Goal: Information Seeking & Learning: Learn about a topic

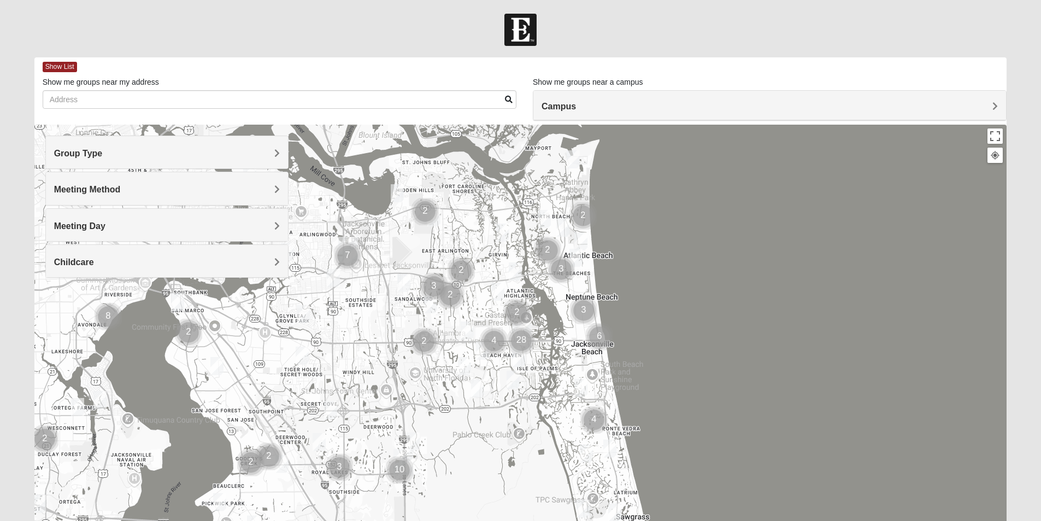
click at [95, 160] on div "Group Type" at bounding box center [167, 152] width 242 height 32
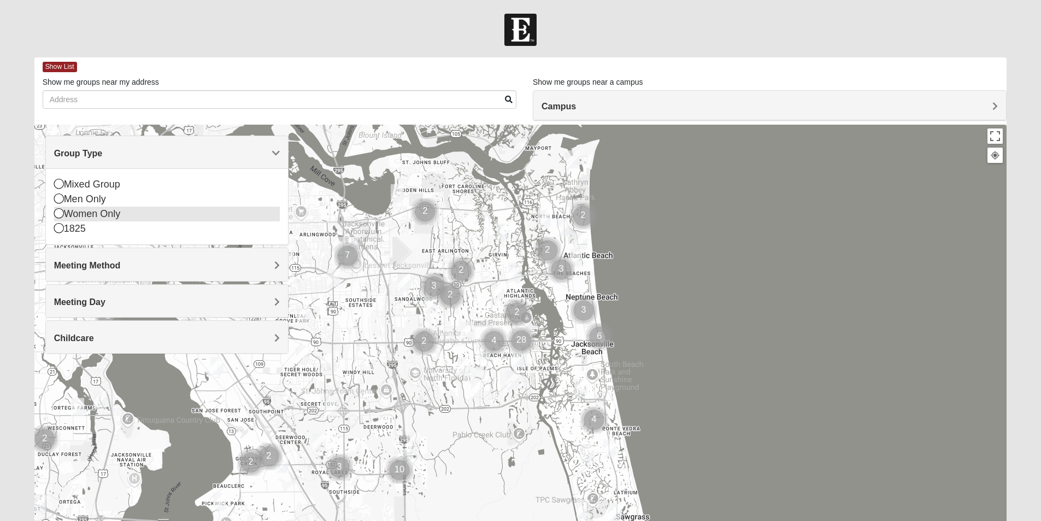
click at [57, 212] on icon at bounding box center [59, 213] width 10 height 10
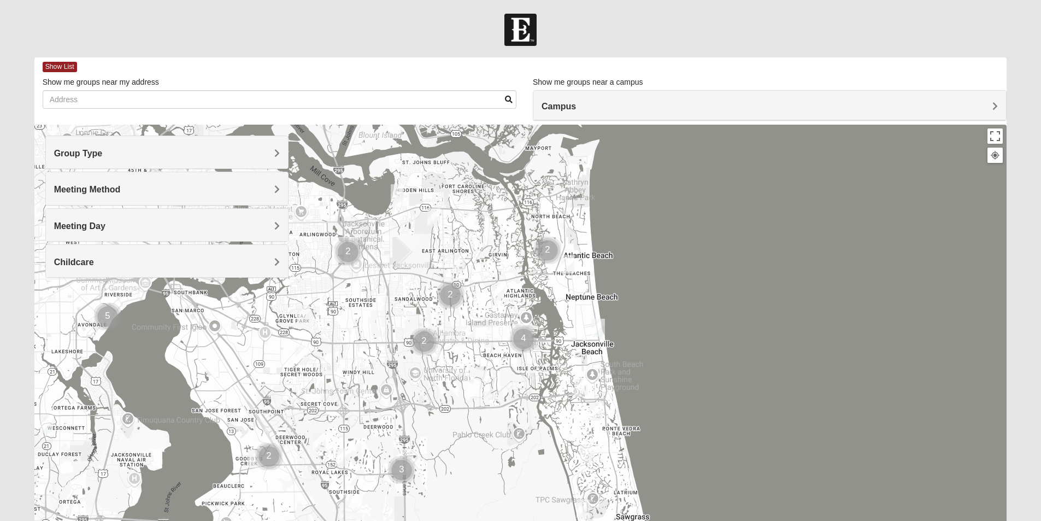
click at [81, 194] on span "Meeting Method" at bounding box center [87, 189] width 67 height 9
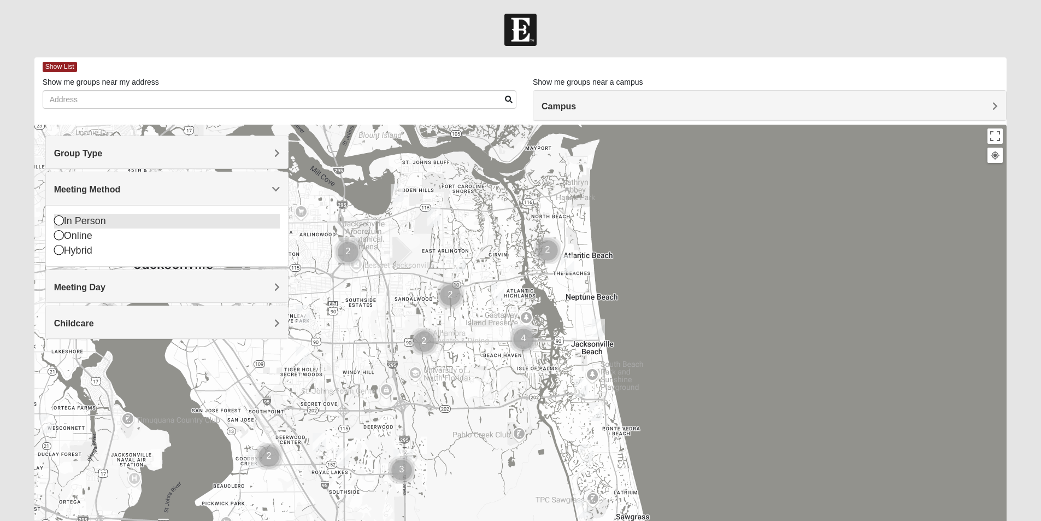
click at [55, 223] on icon at bounding box center [59, 220] width 10 height 10
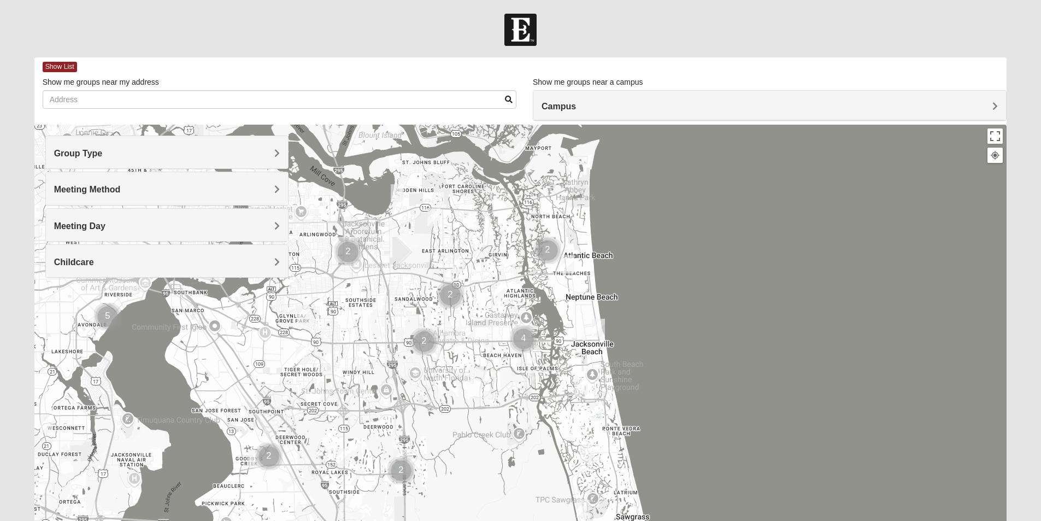
click at [61, 228] on span "Meeting Day" at bounding box center [79, 225] width 51 height 9
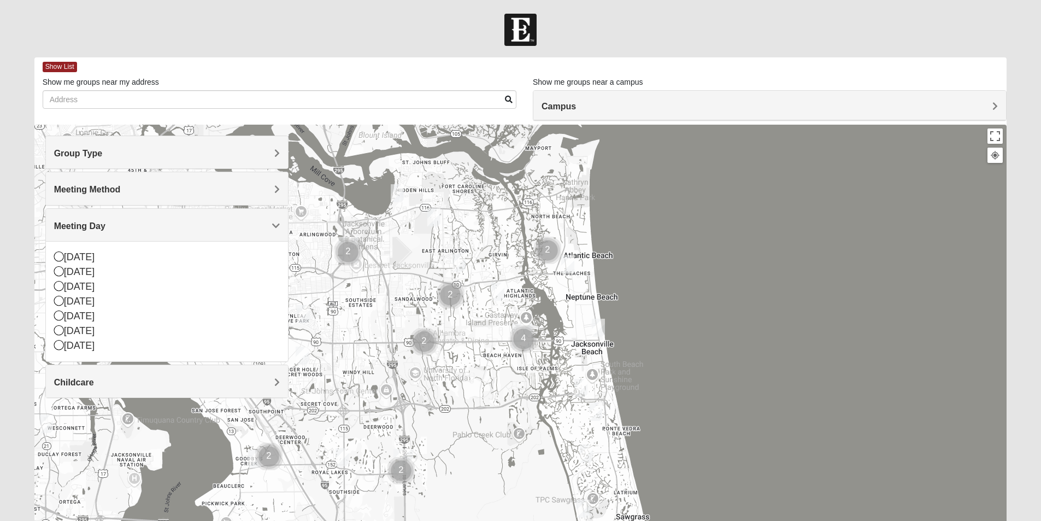
click at [651, 224] on div at bounding box center [520, 343] width 972 height 437
click at [216, 216] on div "Meeting Day" at bounding box center [167, 225] width 242 height 32
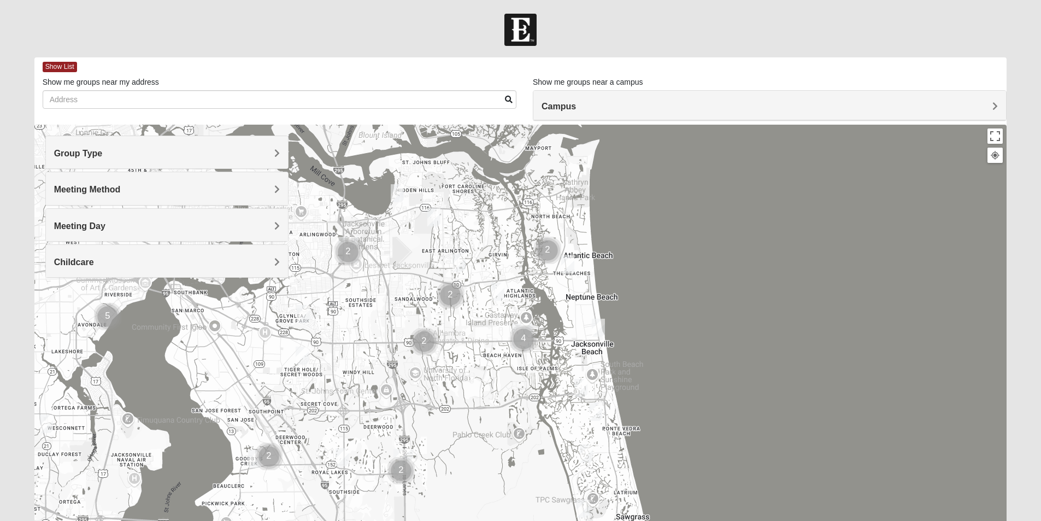
click at [217, 254] on div "Childcare" at bounding box center [167, 261] width 242 height 32
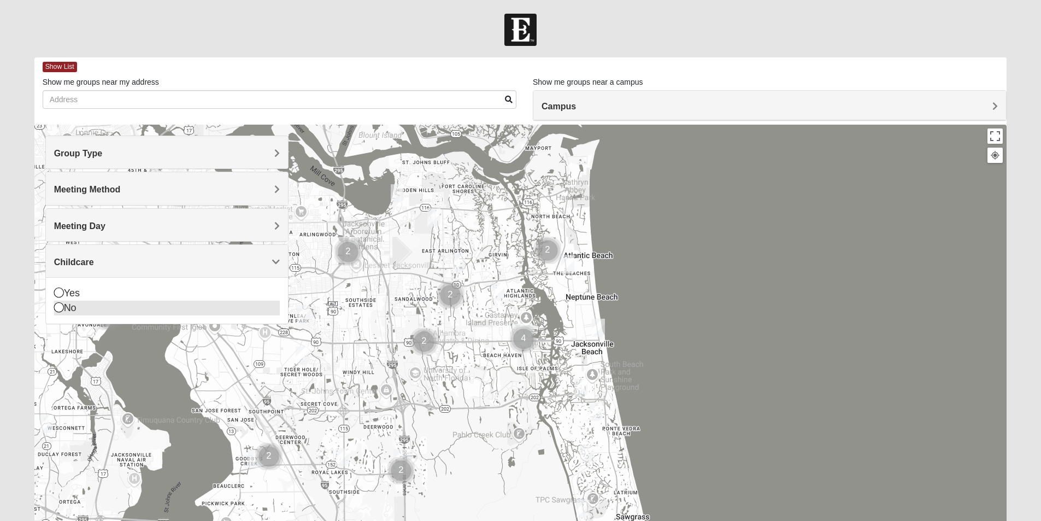
click at [57, 310] on icon at bounding box center [59, 307] width 10 height 10
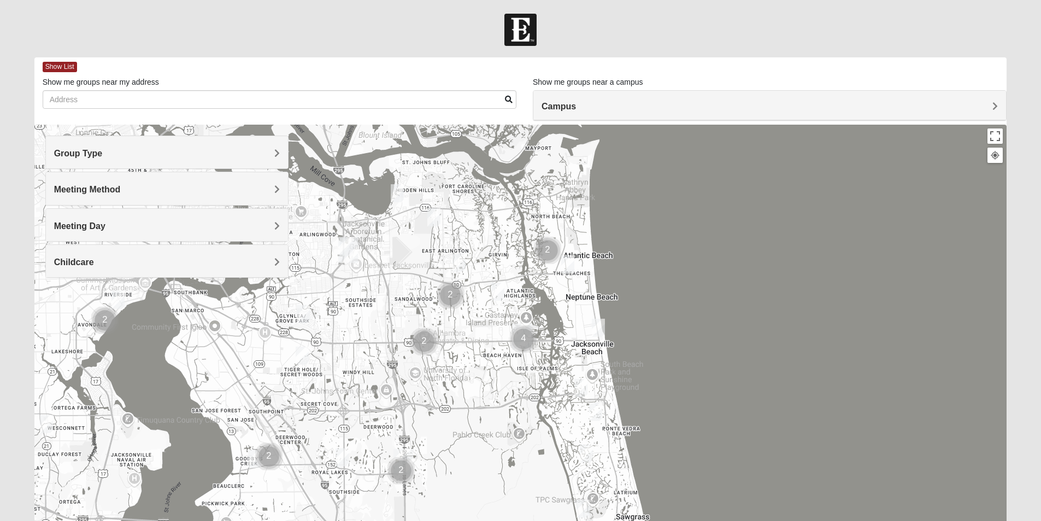
click at [596, 409] on img "Womens Barker/Johnson 32082" at bounding box center [595, 412] width 13 height 18
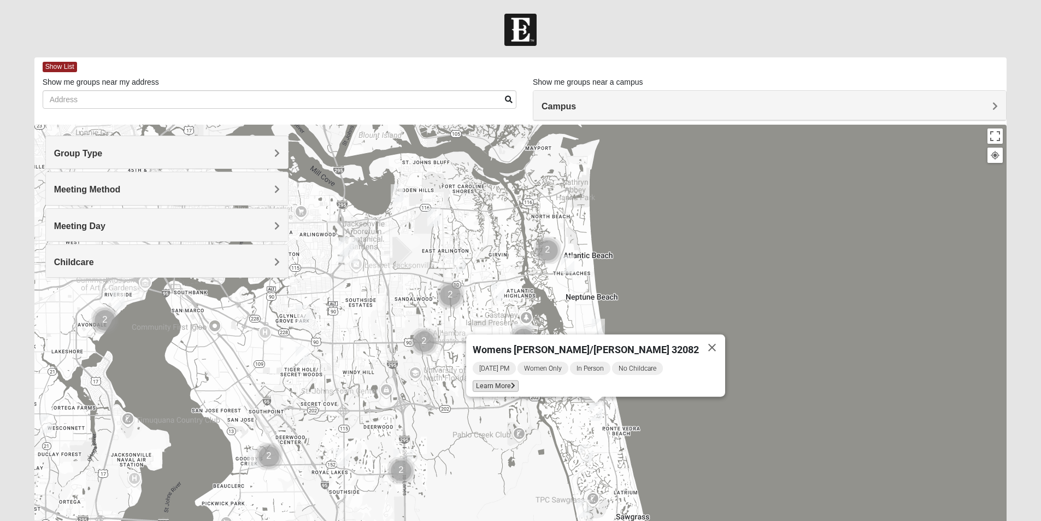
click at [518, 380] on span "Learn More" at bounding box center [496, 385] width 46 height 11
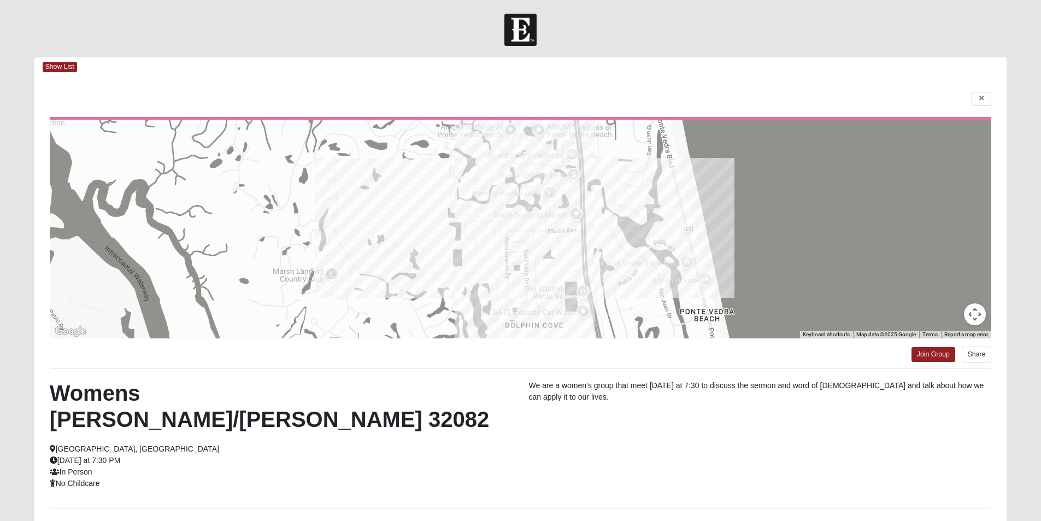
scroll to position [55, 0]
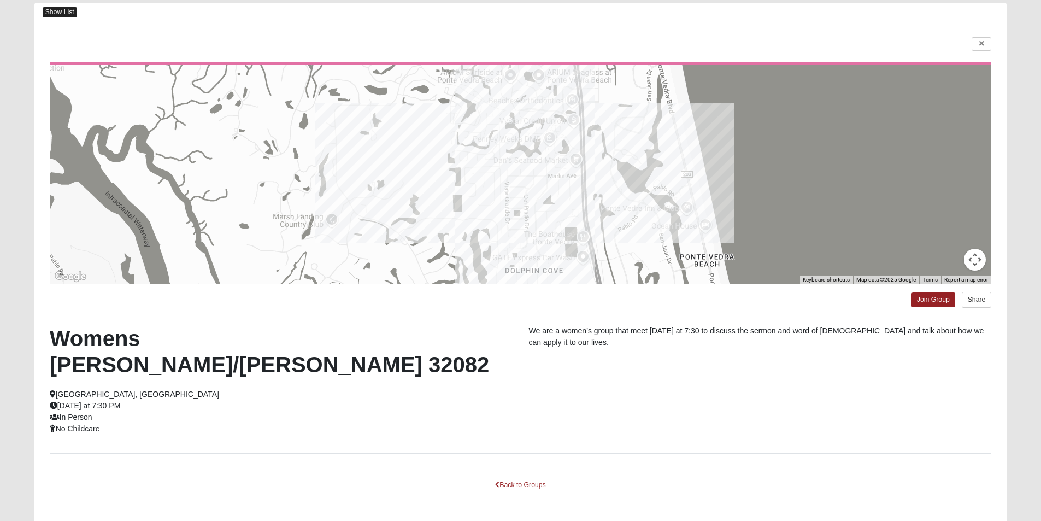
click at [63, 14] on span "Show List" at bounding box center [60, 12] width 34 height 10
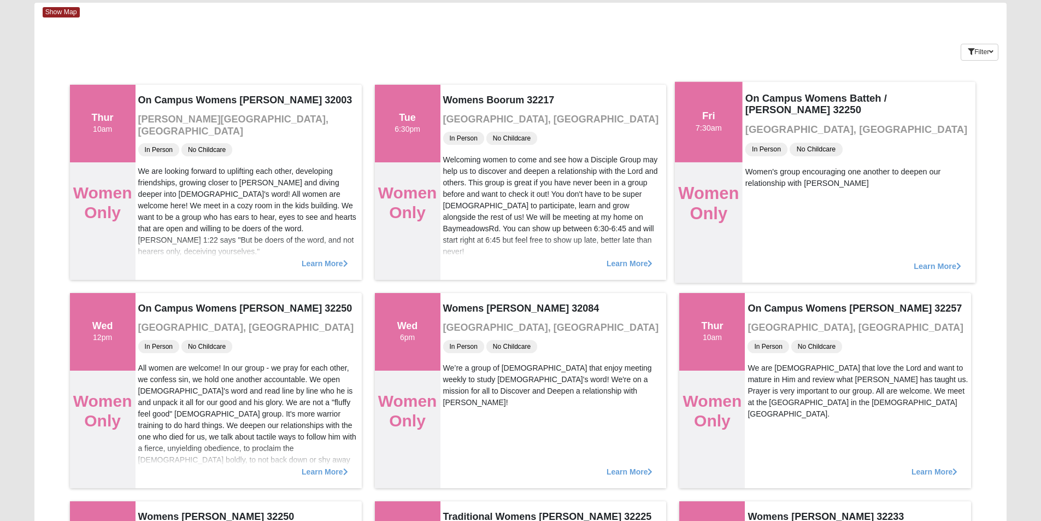
click at [930, 260] on span "Learn More" at bounding box center [938, 260] width 48 height 0
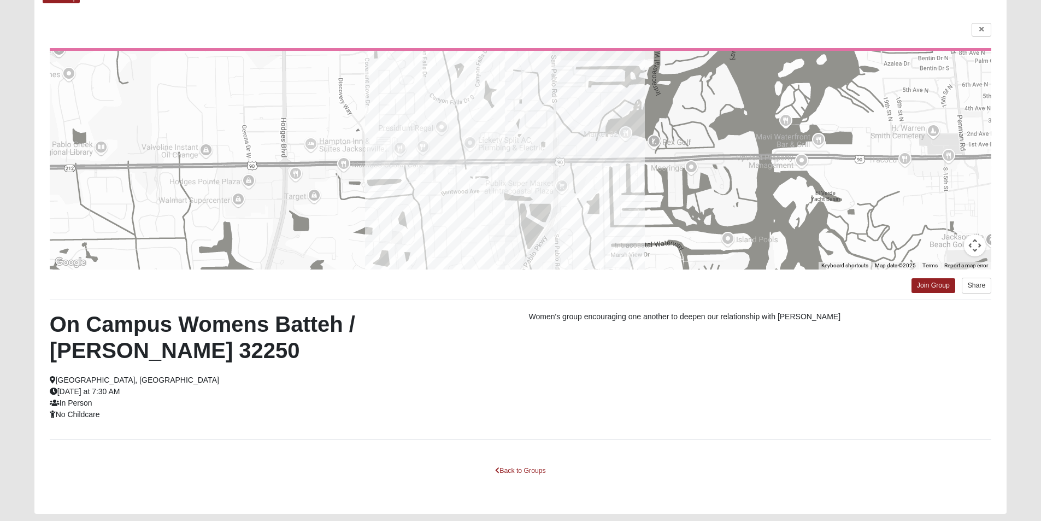
scroll to position [75, 0]
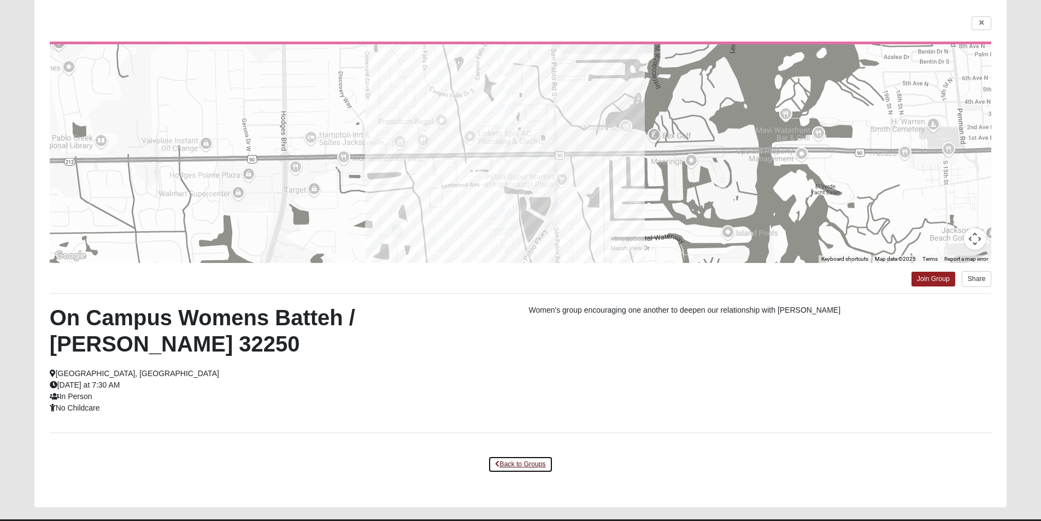
click at [529, 456] on link "Back to Groups" at bounding box center [520, 464] width 64 height 17
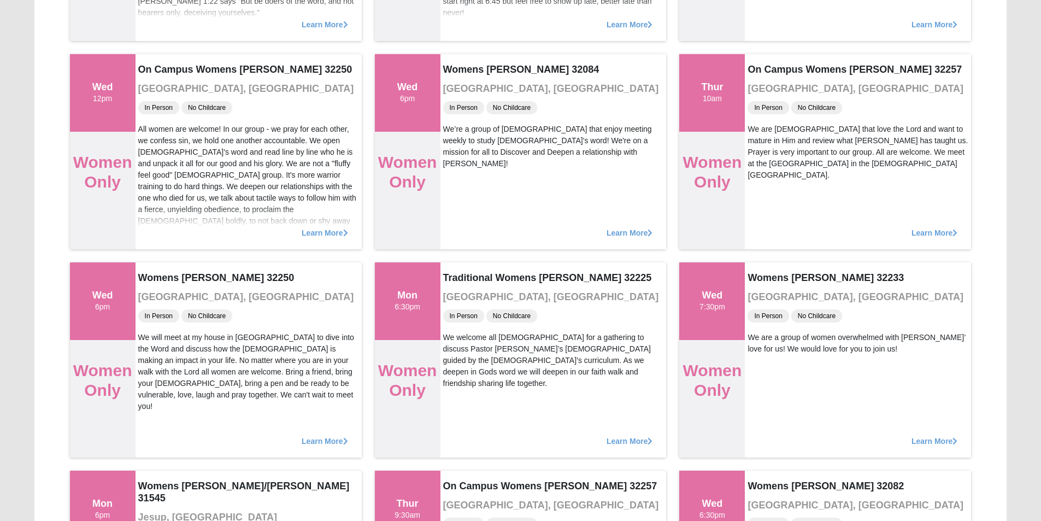
scroll to position [294, 0]
click at [927, 437] on span "Learn More" at bounding box center [938, 437] width 48 height 0
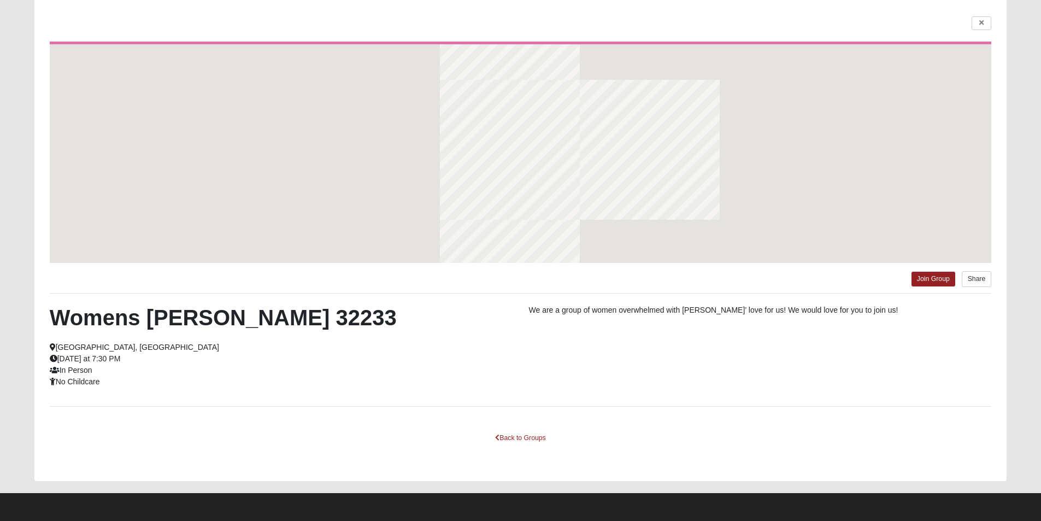
scroll to position [75, 0]
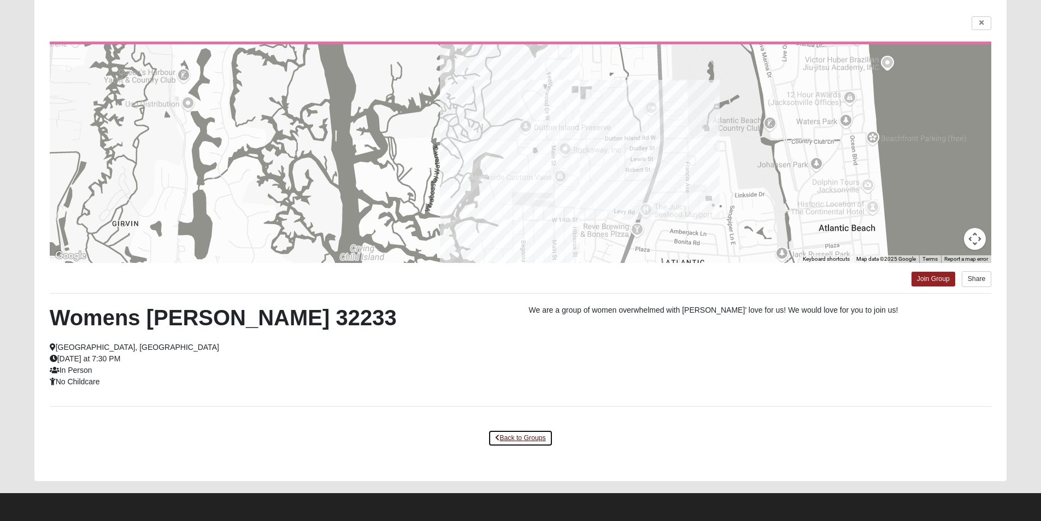
click at [512, 439] on link "Back to Groups" at bounding box center [520, 437] width 64 height 17
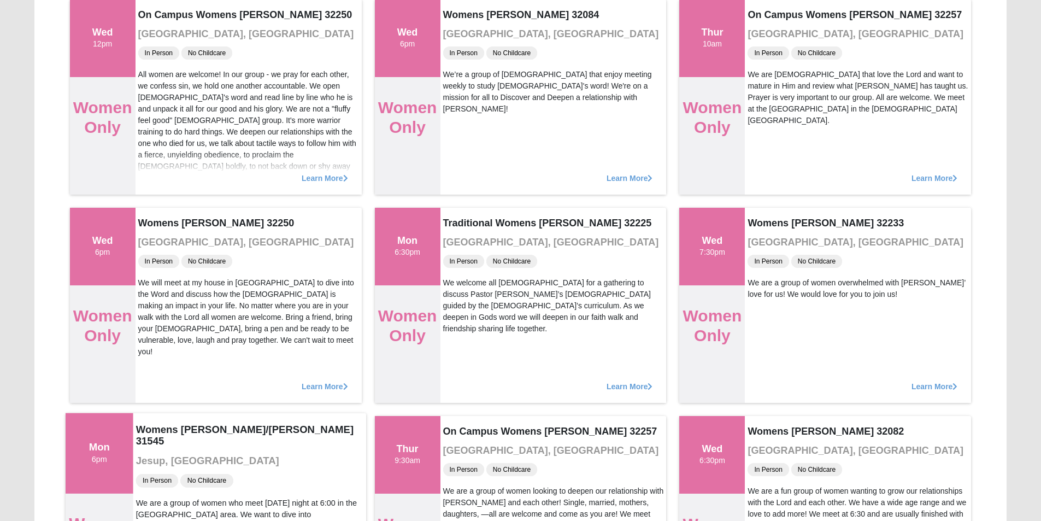
scroll to position [349, 0]
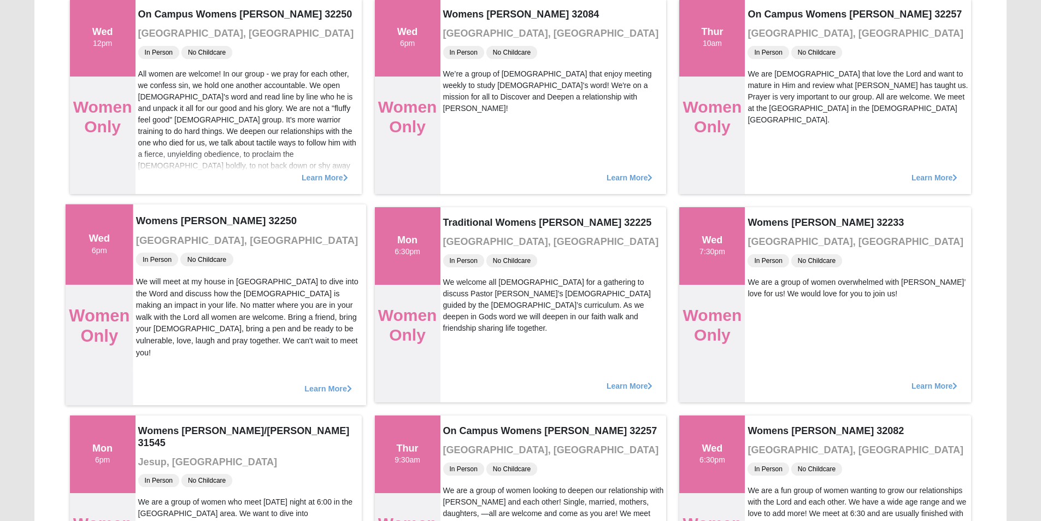
click at [333, 382] on span "Learn More" at bounding box center [328, 382] width 48 height 0
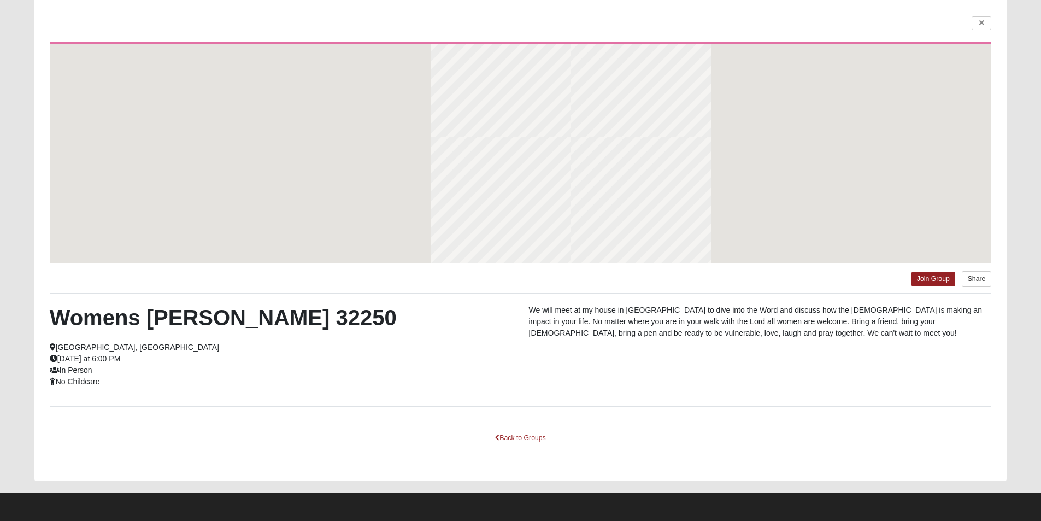
scroll to position [75, 0]
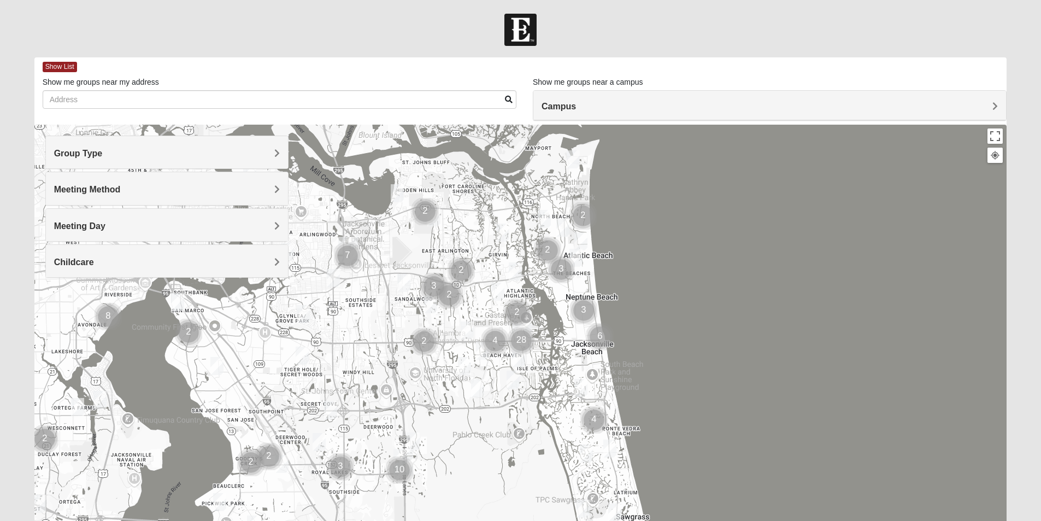
click at [105, 227] on span "Meeting Day" at bounding box center [79, 225] width 51 height 9
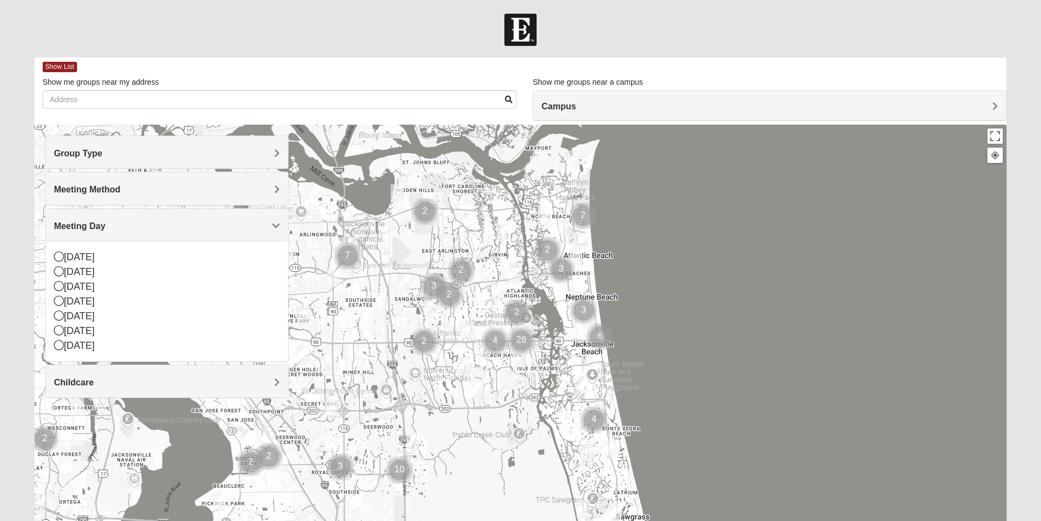
click at [105, 226] on span "Meeting Day" at bounding box center [79, 225] width 51 height 9
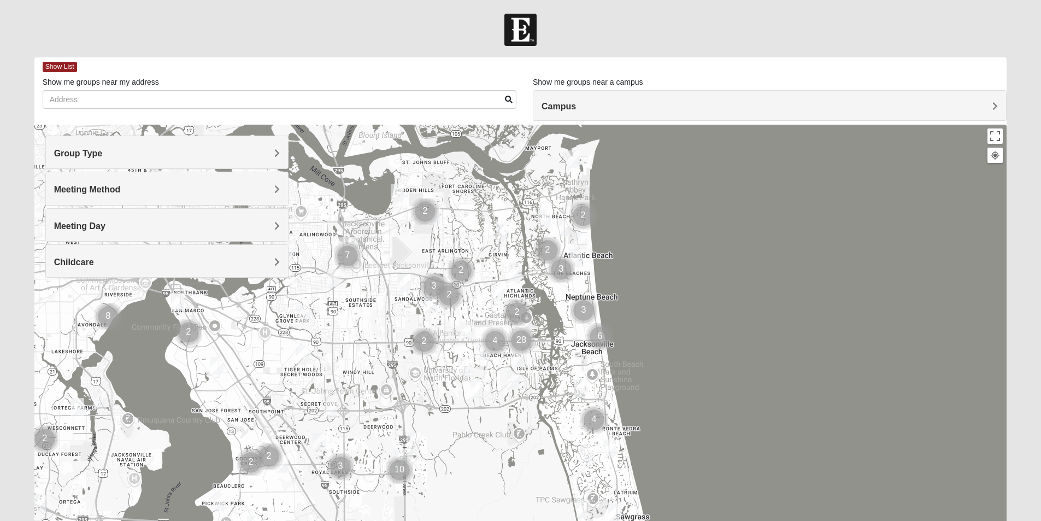
click at [121, 188] on span "Meeting Method" at bounding box center [87, 189] width 67 height 9
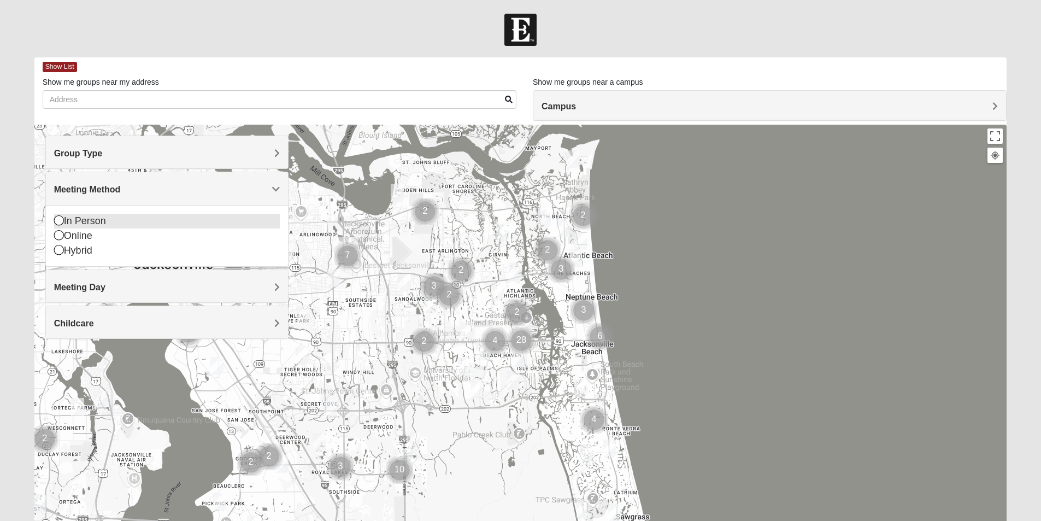
click at [58, 222] on icon at bounding box center [59, 220] width 10 height 10
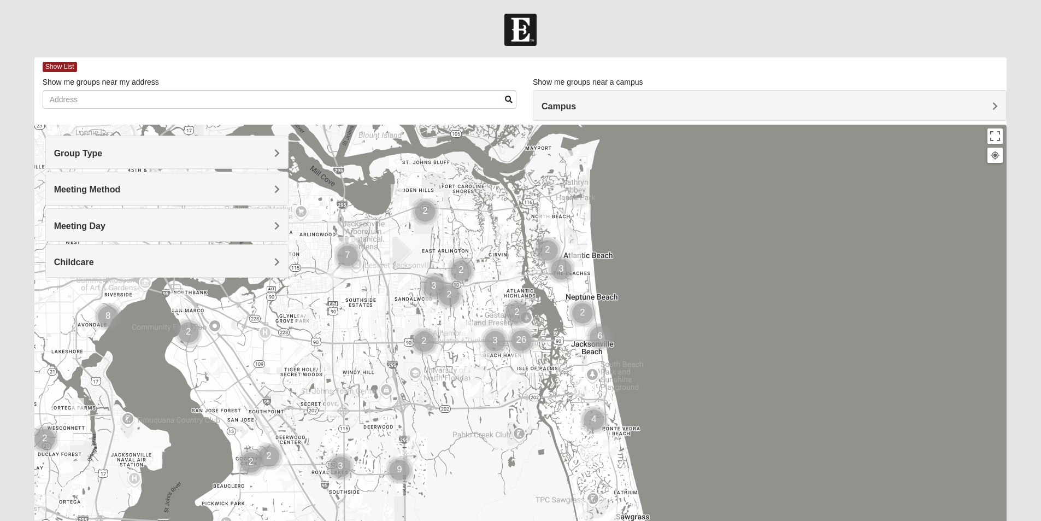
click at [280, 152] on div "Group Type" at bounding box center [167, 152] width 242 height 32
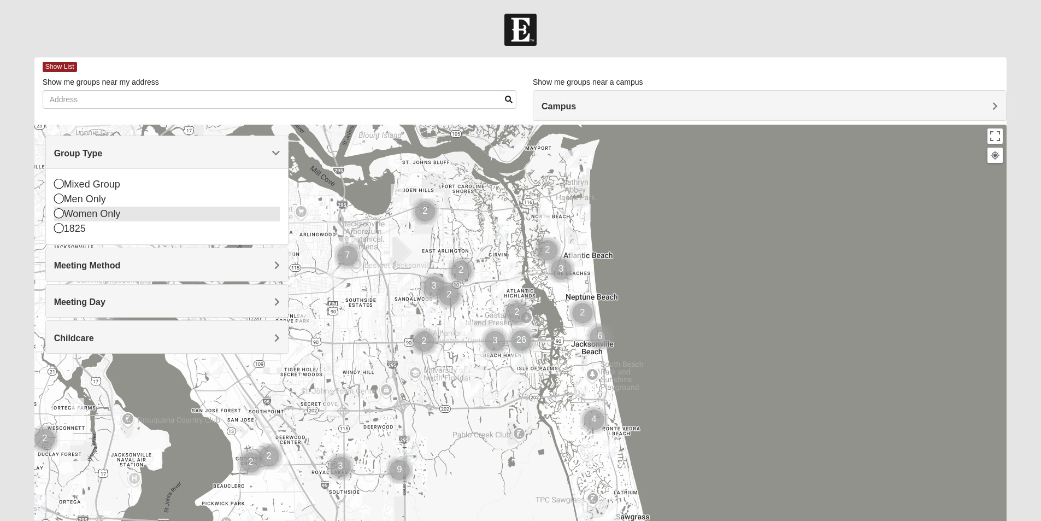
click at [61, 215] on icon at bounding box center [59, 213] width 10 height 10
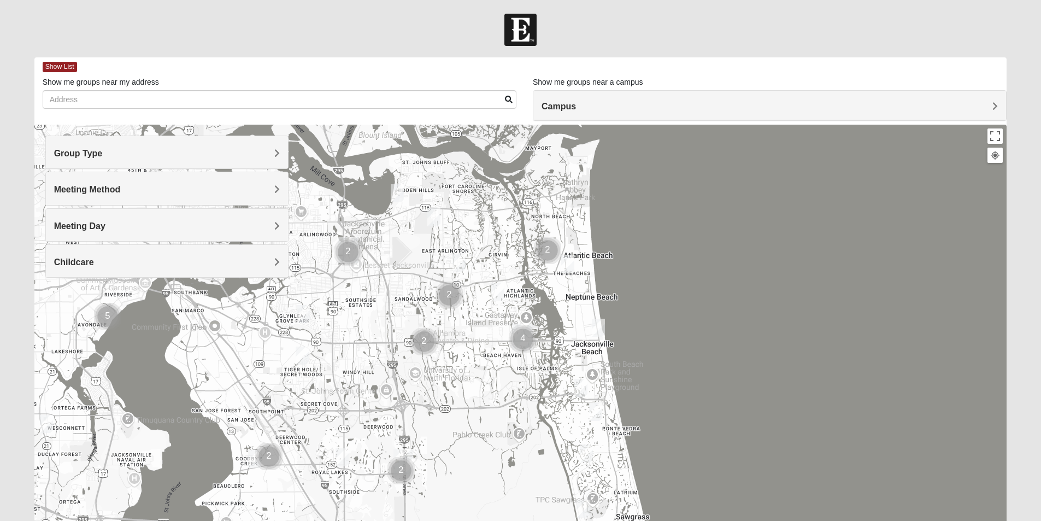
click at [94, 263] on span "Childcare" at bounding box center [74, 261] width 40 height 9
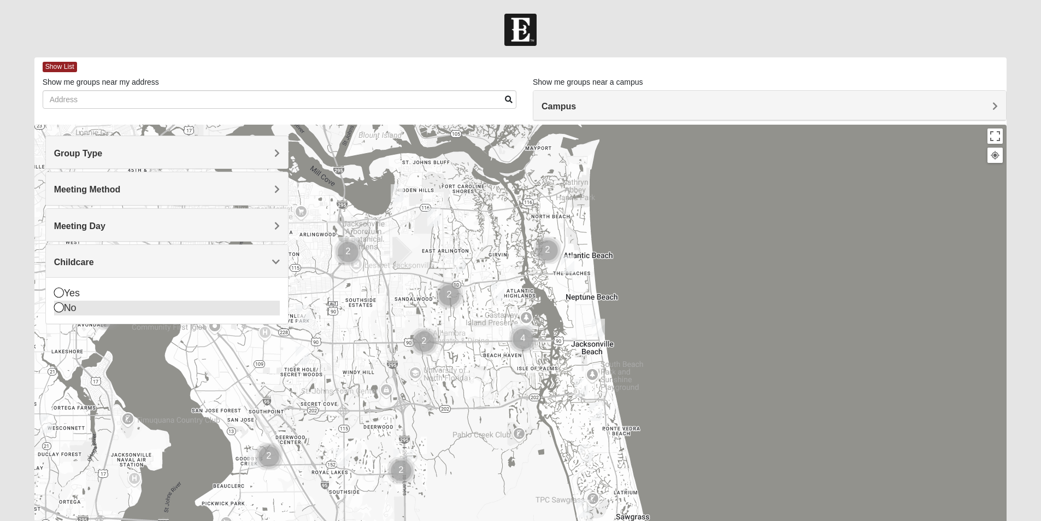
click at [60, 303] on icon at bounding box center [59, 307] width 10 height 10
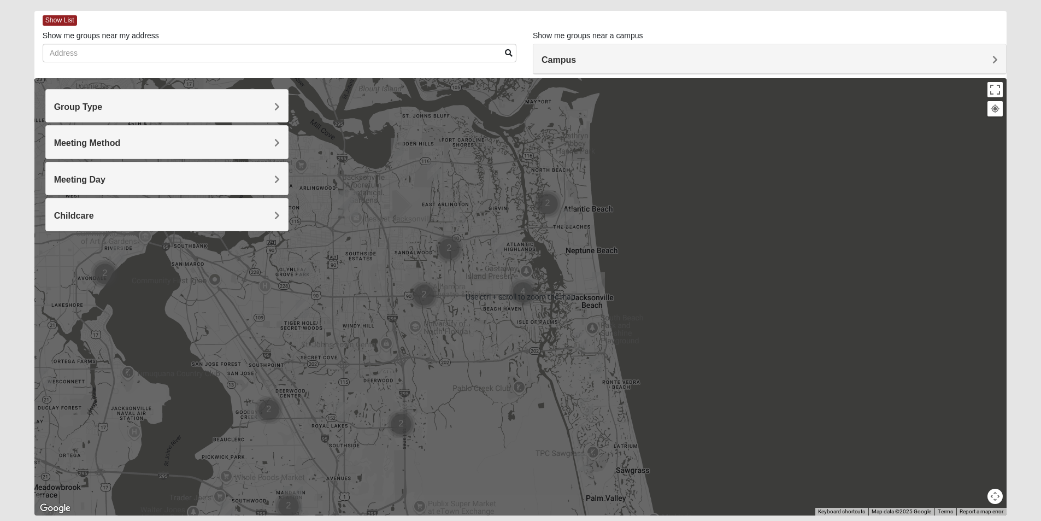
scroll to position [81, 0]
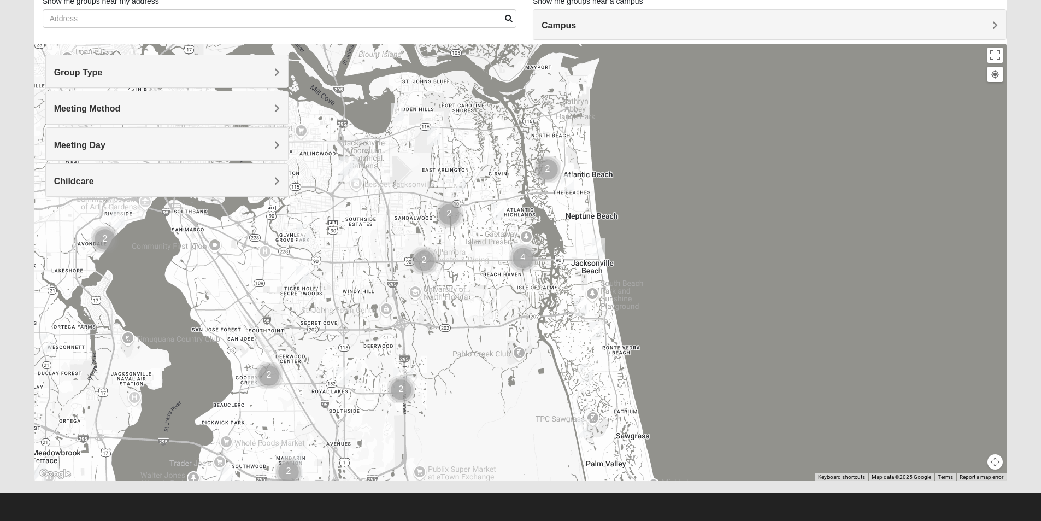
click at [598, 252] on img "Womens Sparkman/Flautt 32250" at bounding box center [598, 247] width 13 height 18
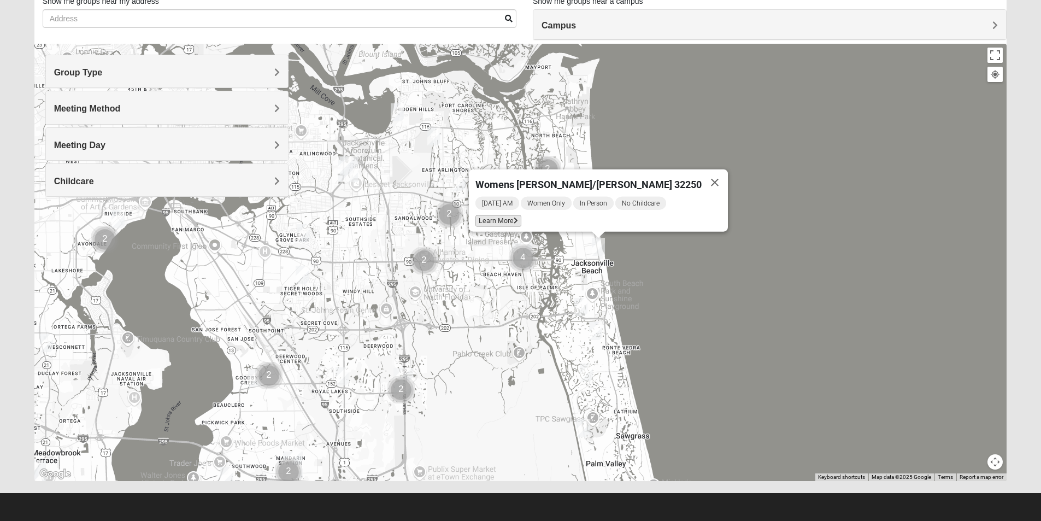
click at [521, 218] on span "Learn More" at bounding box center [498, 220] width 46 height 11
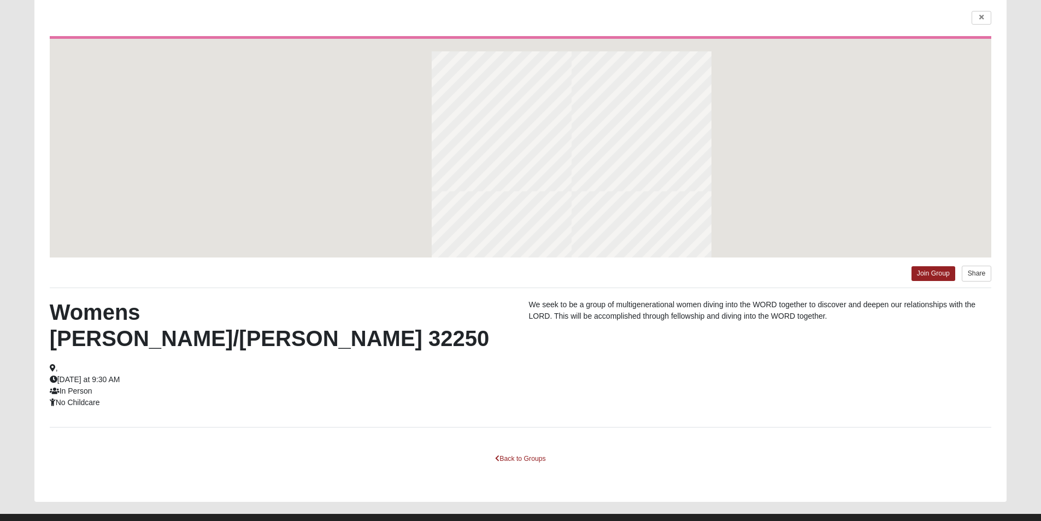
scroll to position [33, 0]
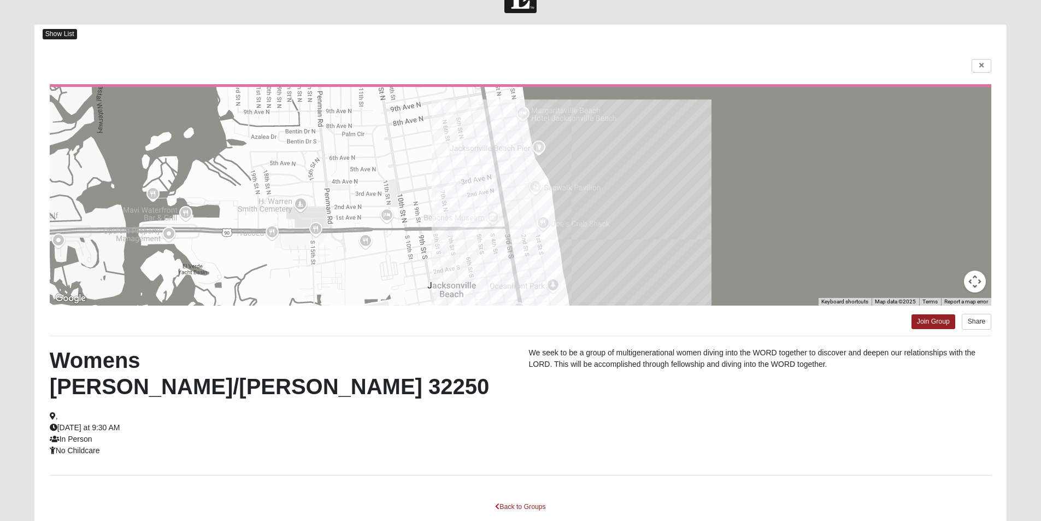
click at [61, 34] on span "Show List" at bounding box center [60, 34] width 34 height 10
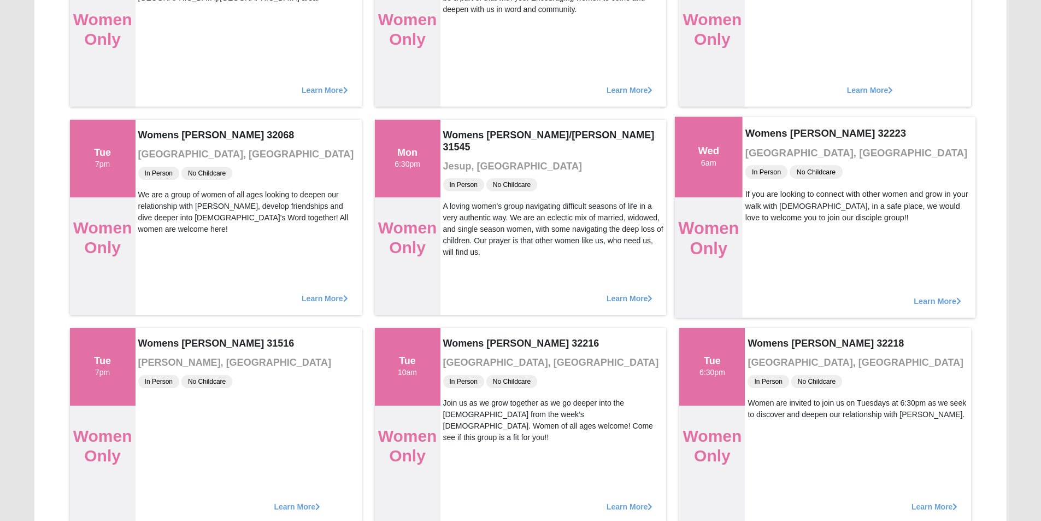
scroll to position [1399, 0]
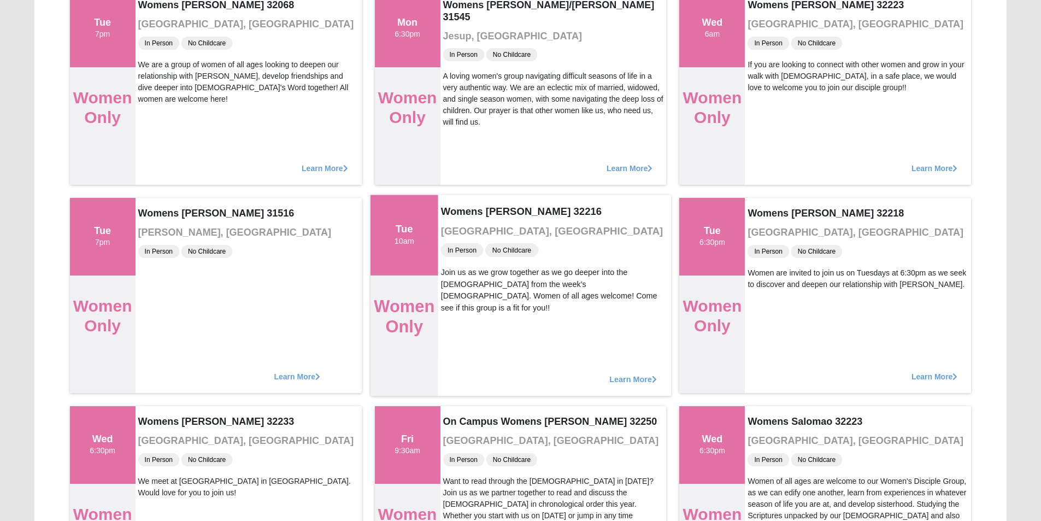
click at [629, 373] on span "Learn More" at bounding box center [633, 373] width 48 height 0
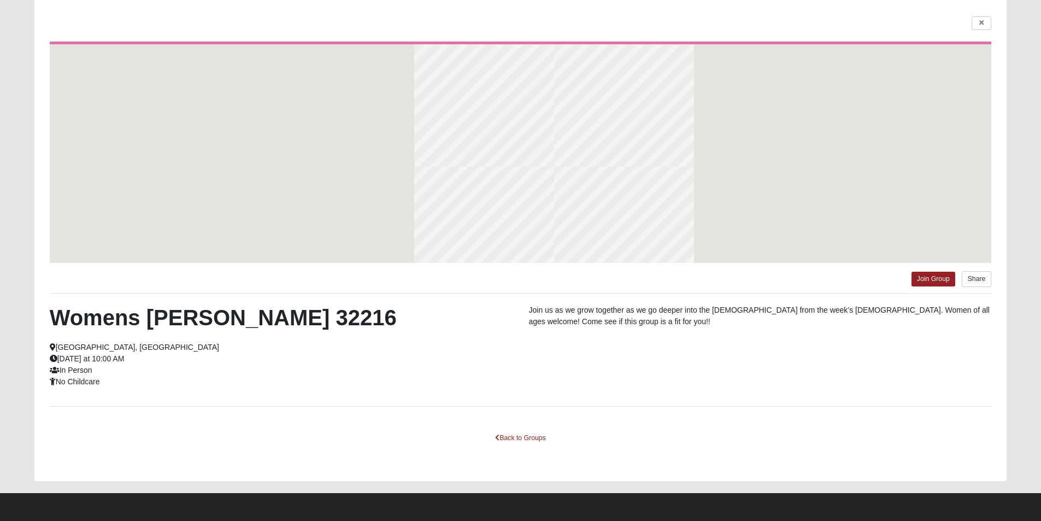
scroll to position [75, 0]
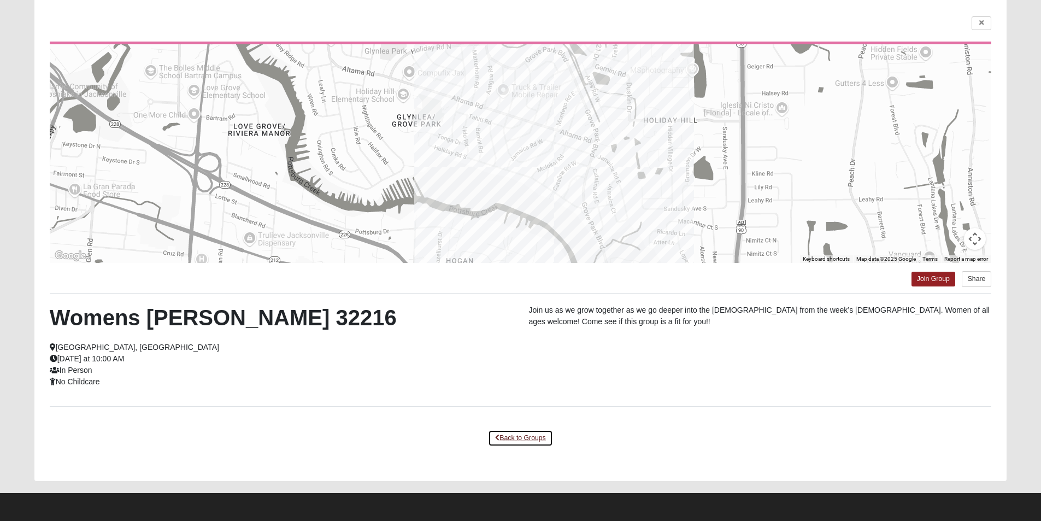
click at [508, 436] on link "Back to Groups" at bounding box center [520, 437] width 64 height 17
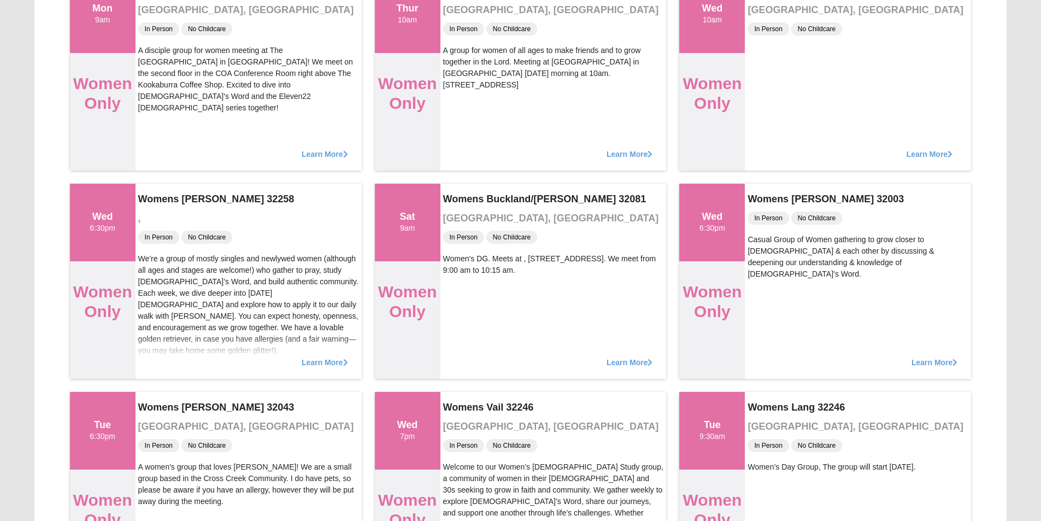
scroll to position [2261, 0]
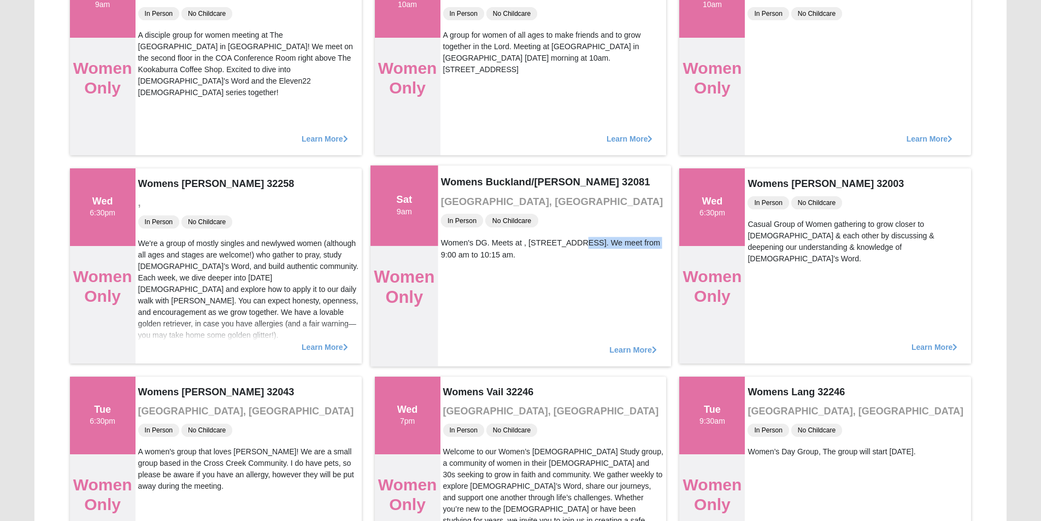
drag, startPoint x: 598, startPoint y: 239, endPoint x: 527, endPoint y: 241, distance: 71.1
click at [527, 241] on div "Women's DG. Meets at , [STREET_ADDRESS]. We meet from 9:00 am to 10:15 am." at bounding box center [553, 248] width 227 height 23
copy div "[STREET_ADDRESS]"
click at [564, 273] on div "Womens Buckland/[PERSON_NAME] 32081 [GEOGRAPHIC_DATA], [GEOGRAPHIC_DATA] In Per…" at bounding box center [554, 265] width 233 height 201
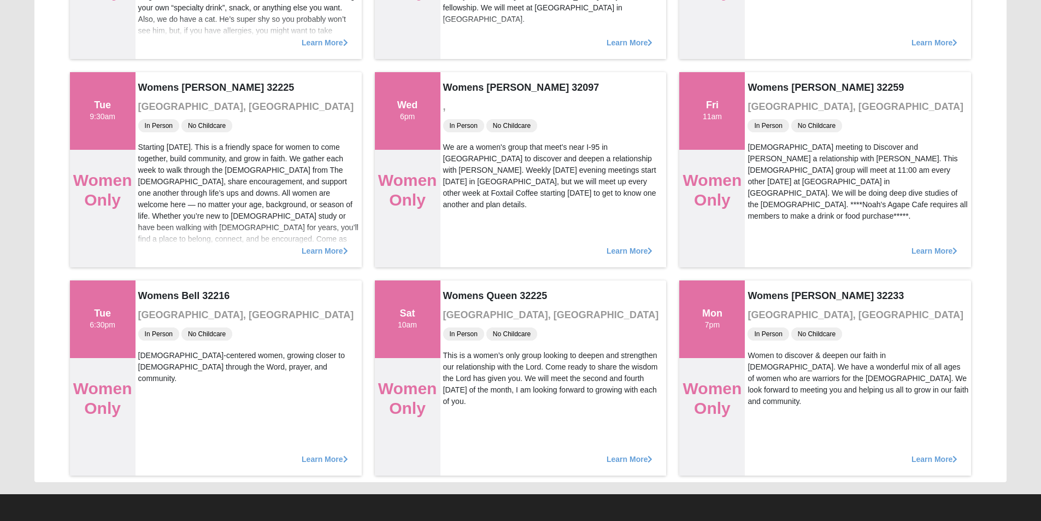
scroll to position [5272, 0]
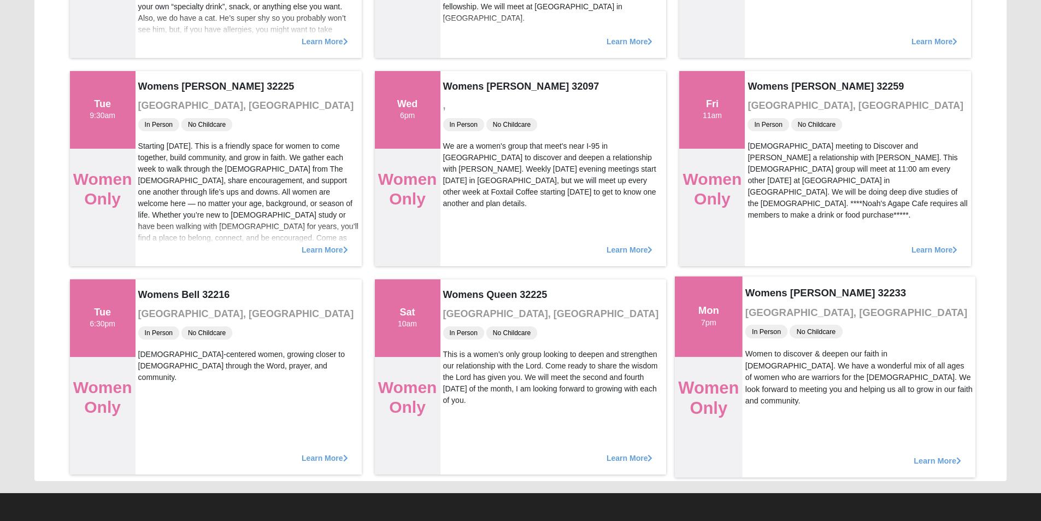
click at [931, 455] on span "Learn More" at bounding box center [938, 455] width 48 height 0
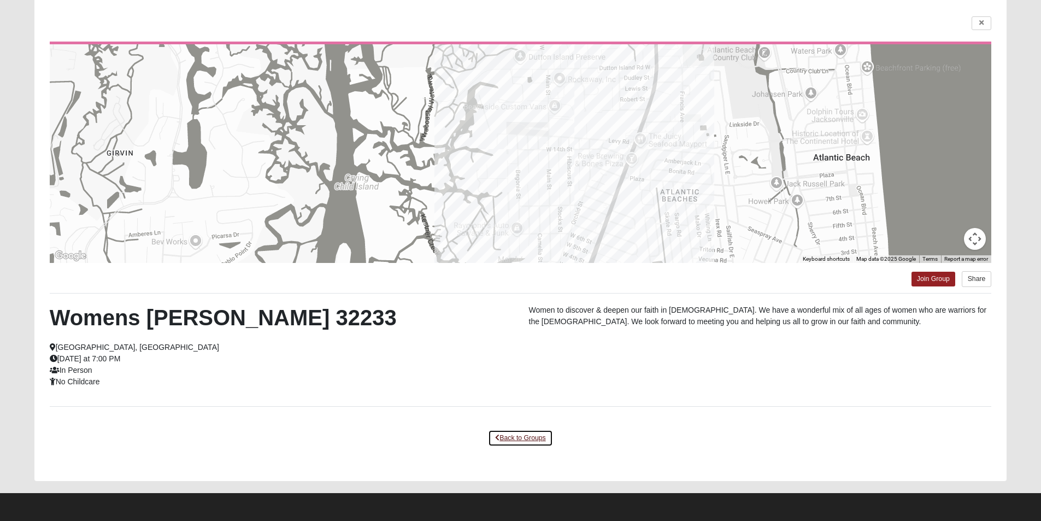
click at [511, 438] on link "Back to Groups" at bounding box center [520, 437] width 64 height 17
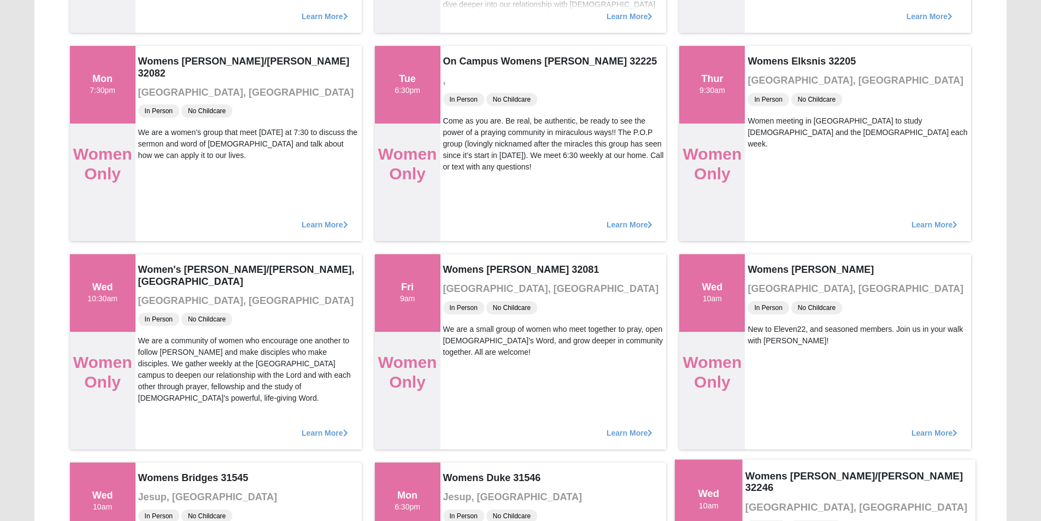
scroll to position [2807, 0]
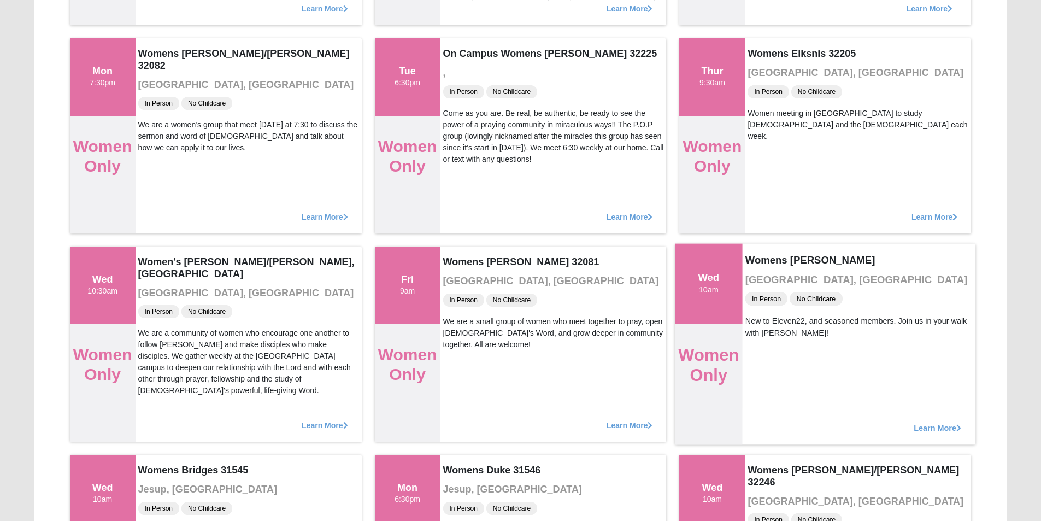
click at [914, 422] on span "Learn More" at bounding box center [938, 422] width 48 height 0
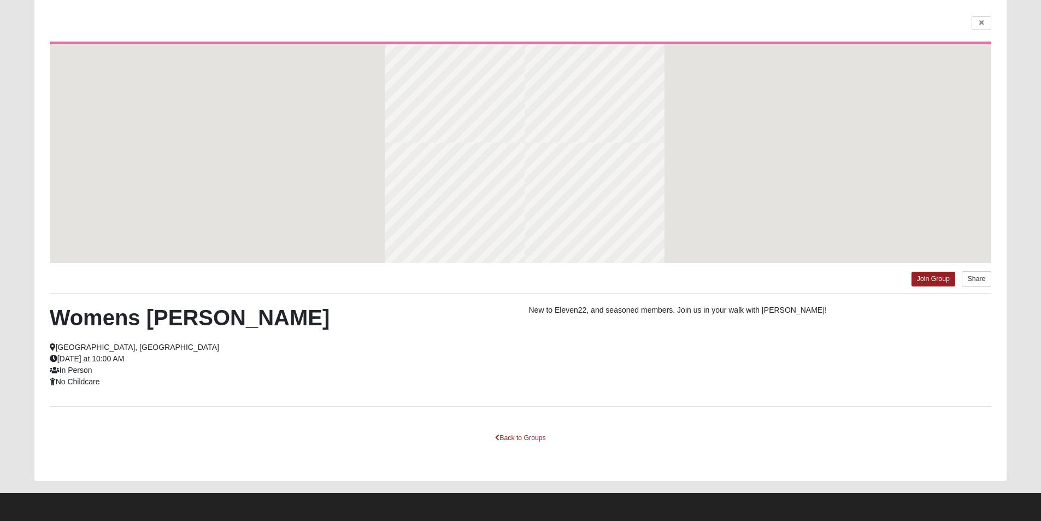
scroll to position [75, 0]
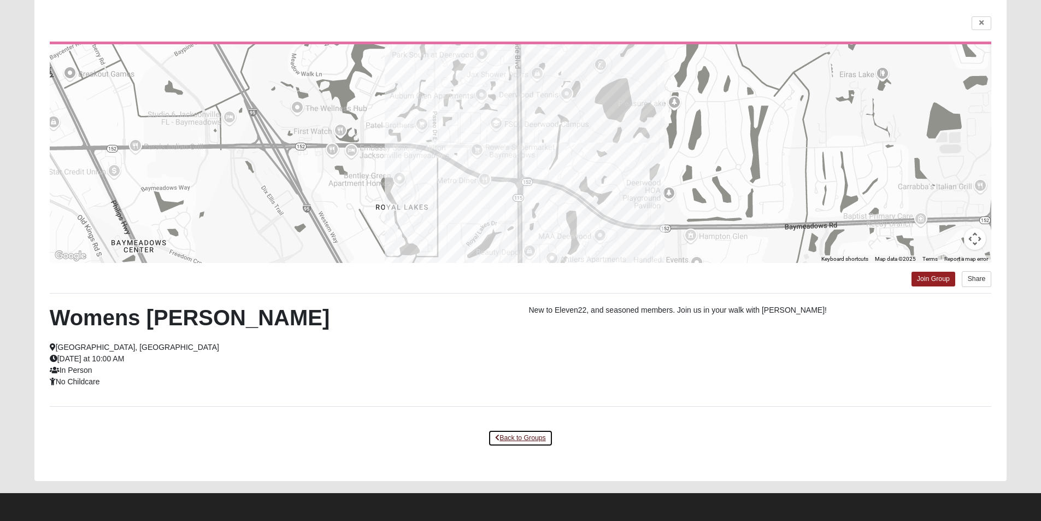
click at [515, 438] on link "Back to Groups" at bounding box center [520, 437] width 64 height 17
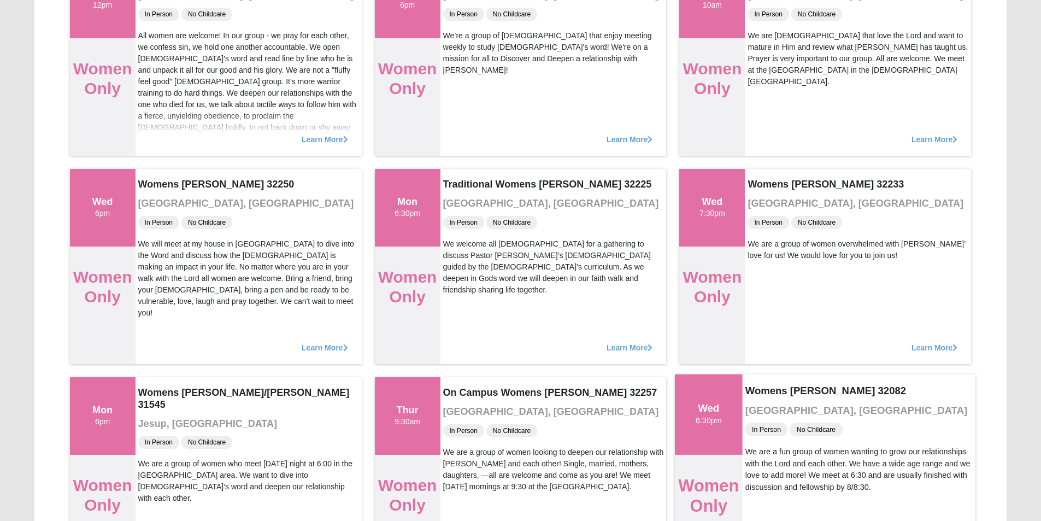
scroll to position [403, 0]
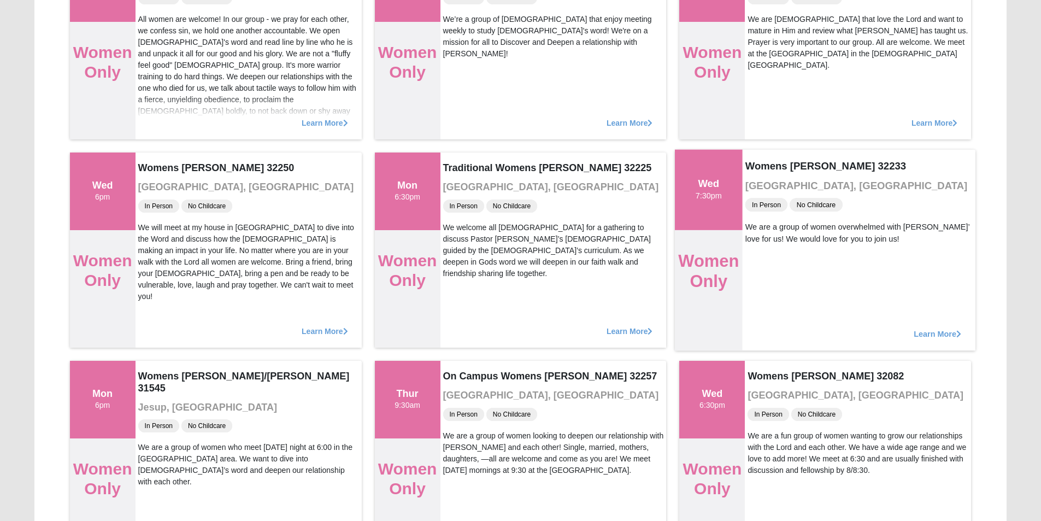
click at [934, 328] on span "Learn More" at bounding box center [938, 328] width 48 height 0
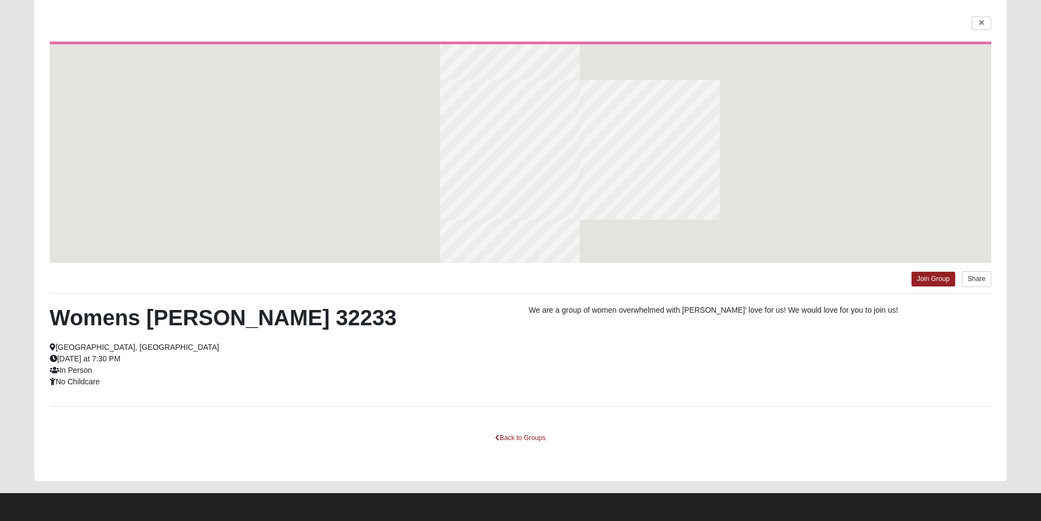
scroll to position [75, 0]
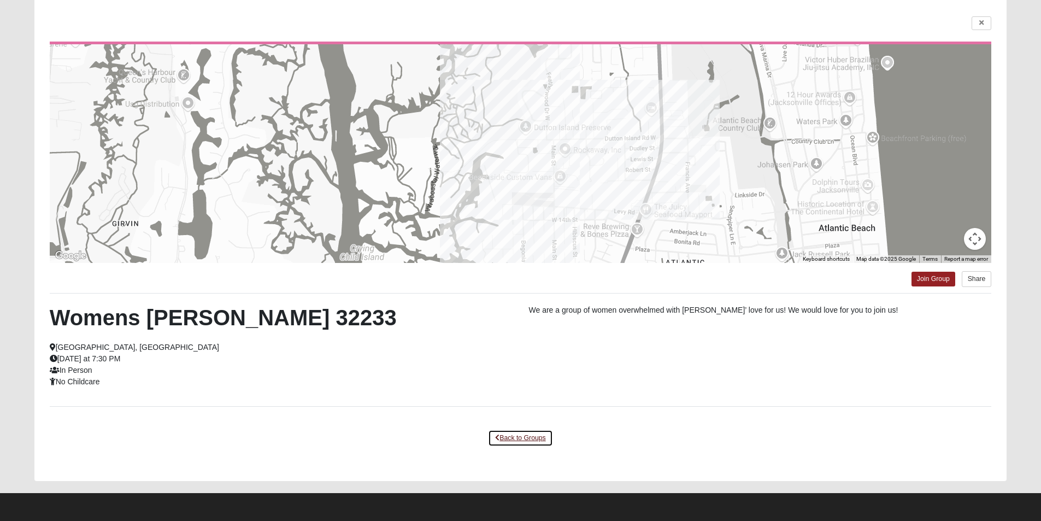
click at [530, 441] on link "Back to Groups" at bounding box center [520, 437] width 64 height 17
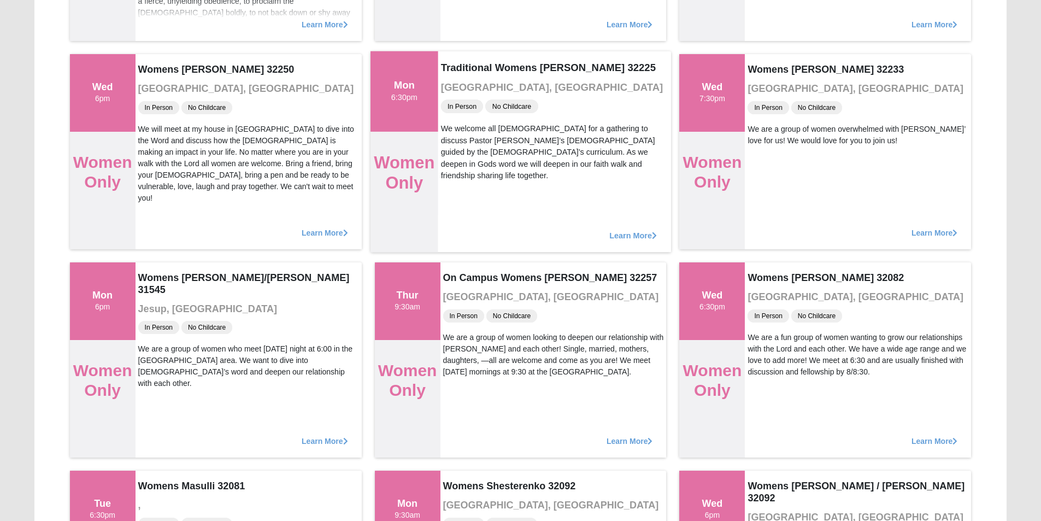
scroll to position [567, 0]
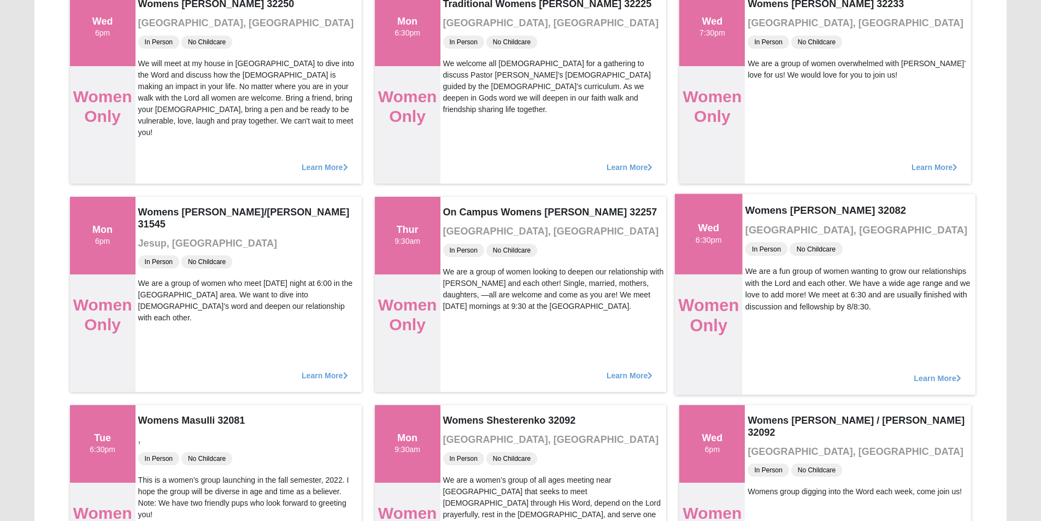
click at [934, 372] on span "Learn More" at bounding box center [938, 372] width 48 height 0
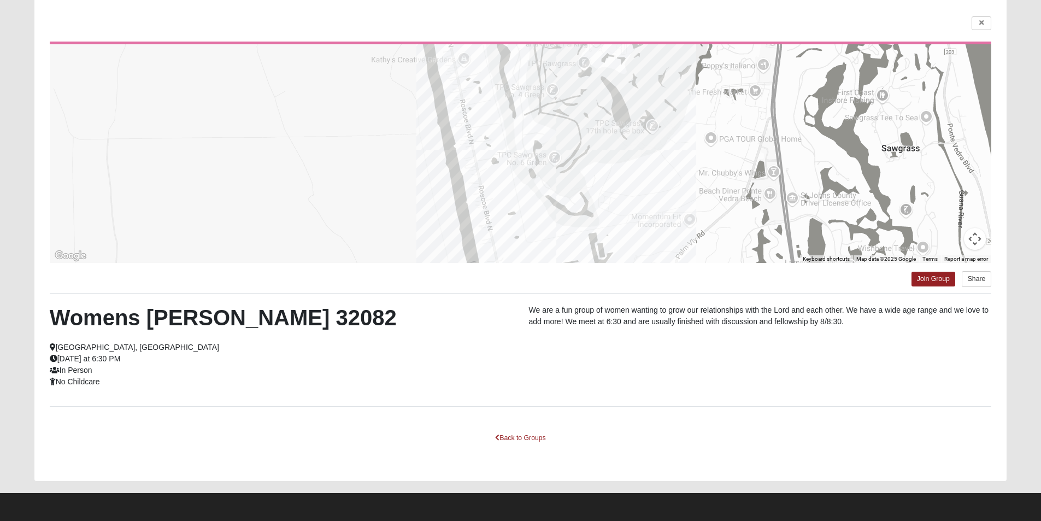
scroll to position [0, 0]
